Goal: Transaction & Acquisition: Subscribe to service/newsletter

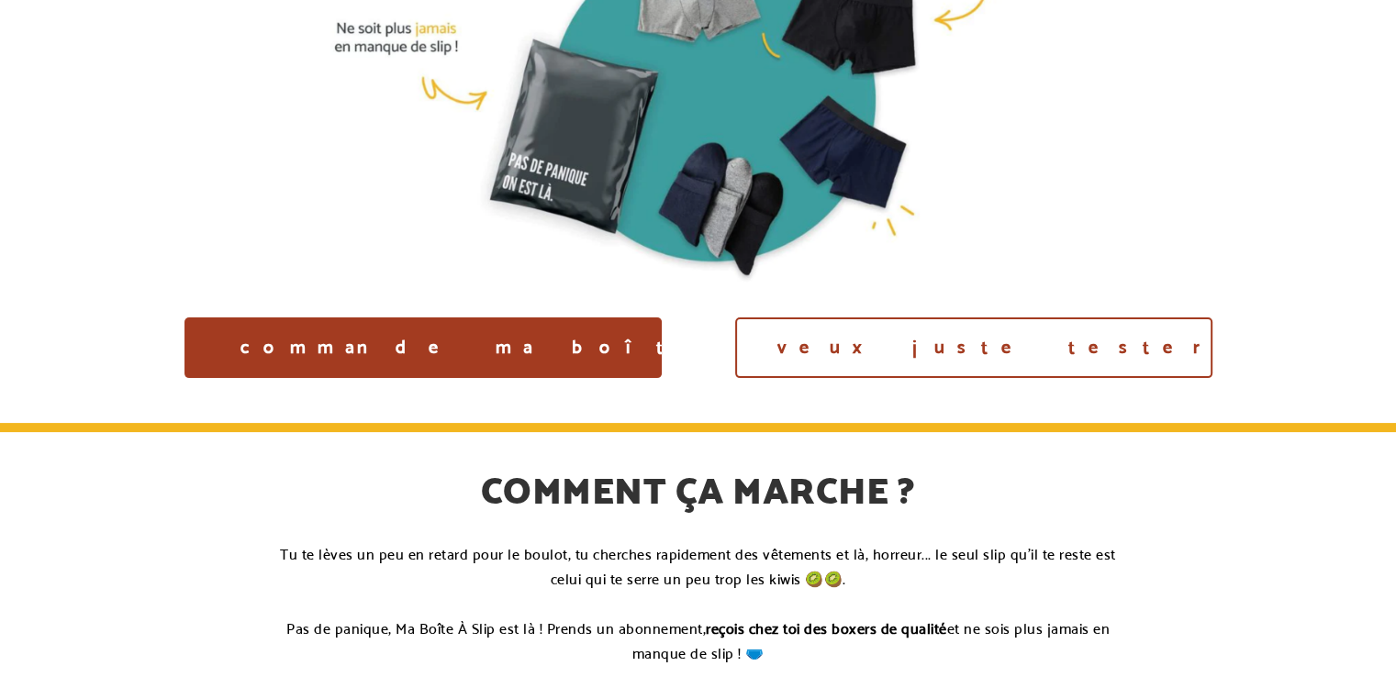
scroll to position [308, 0]
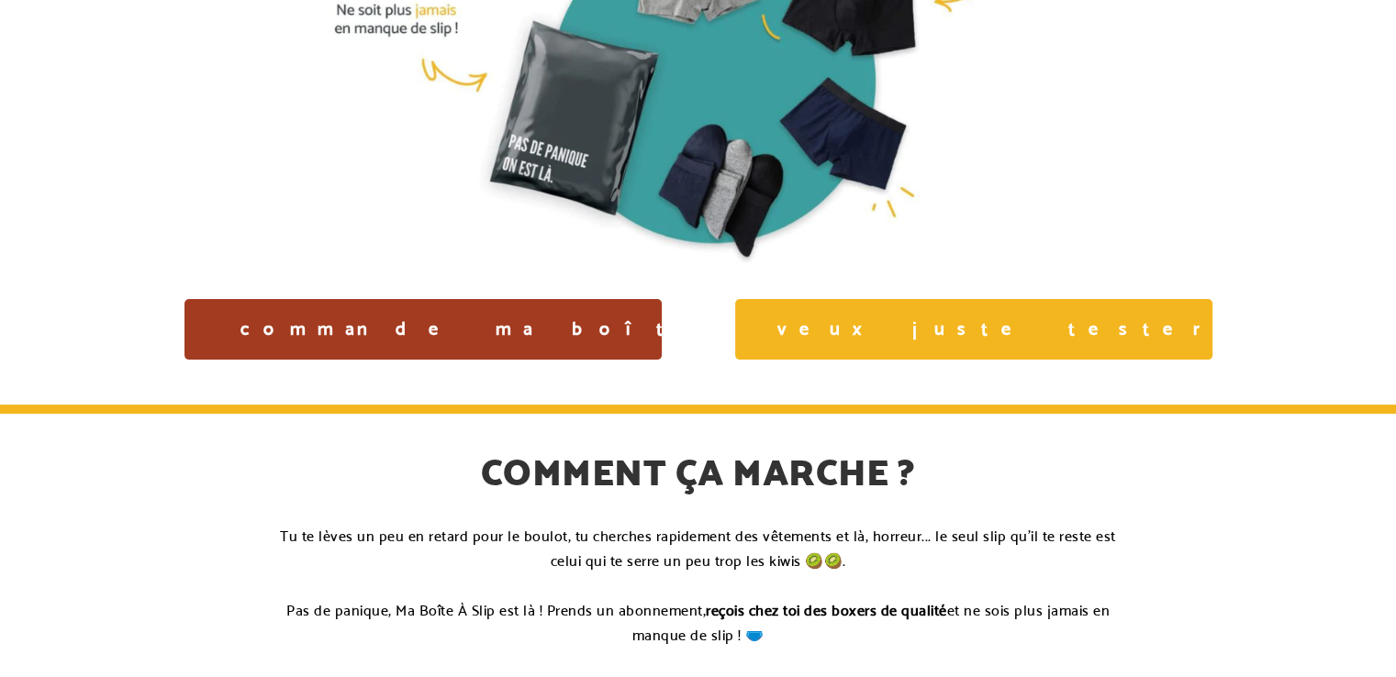
click at [870, 333] on link "Je veux juste tester →" at bounding box center [973, 329] width 477 height 61
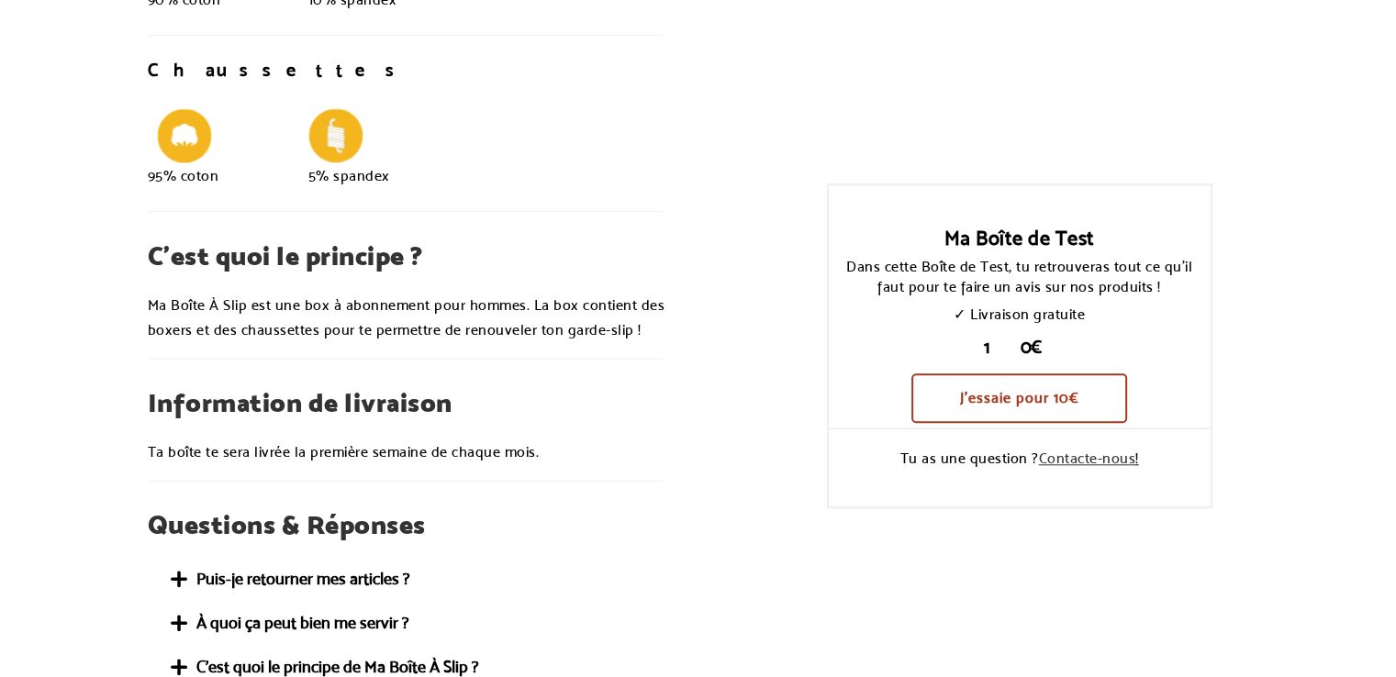
scroll to position [1605, 0]
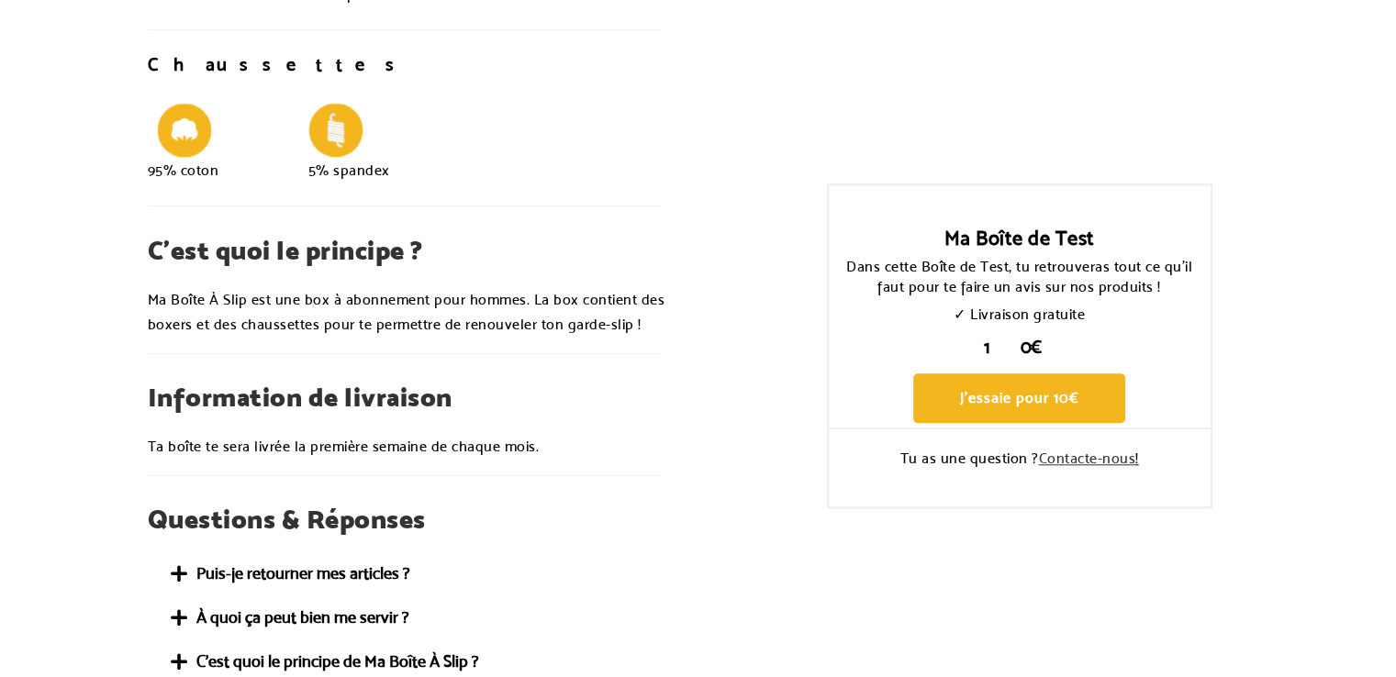
click at [999, 406] on span "J'essaie pour 10€" at bounding box center [1019, 397] width 120 height 17
